Goal: Find specific page/section: Find specific page/section

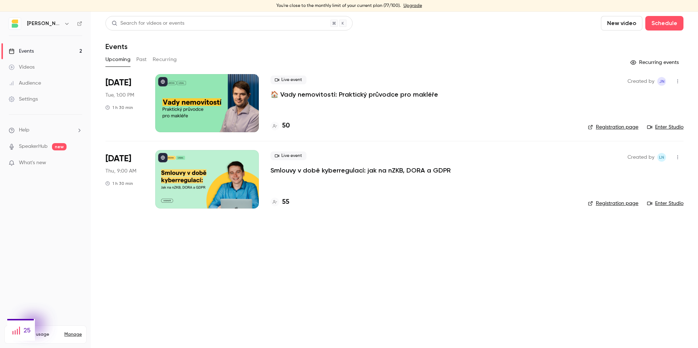
click at [362, 223] on main "Search for videos or events New video Schedule Events Upcoming Past Recurring R…" at bounding box center [394, 180] width 607 height 336
click at [322, 96] on p "🏠 Vady nemovitostí: Praktický průvodce pro makléře" at bounding box center [353, 94] width 167 height 9
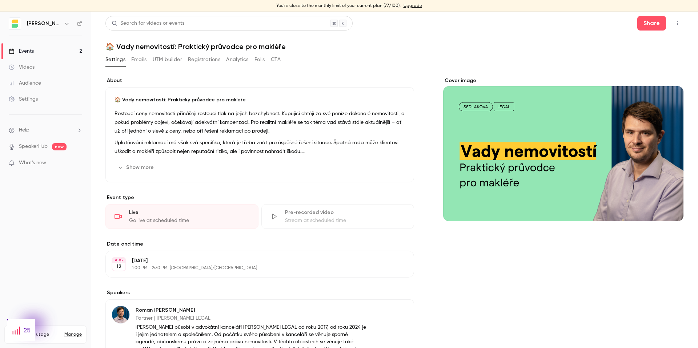
click at [140, 59] on button "Emails" at bounding box center [138, 60] width 15 height 12
